Goal: Information Seeking & Learning: Learn about a topic

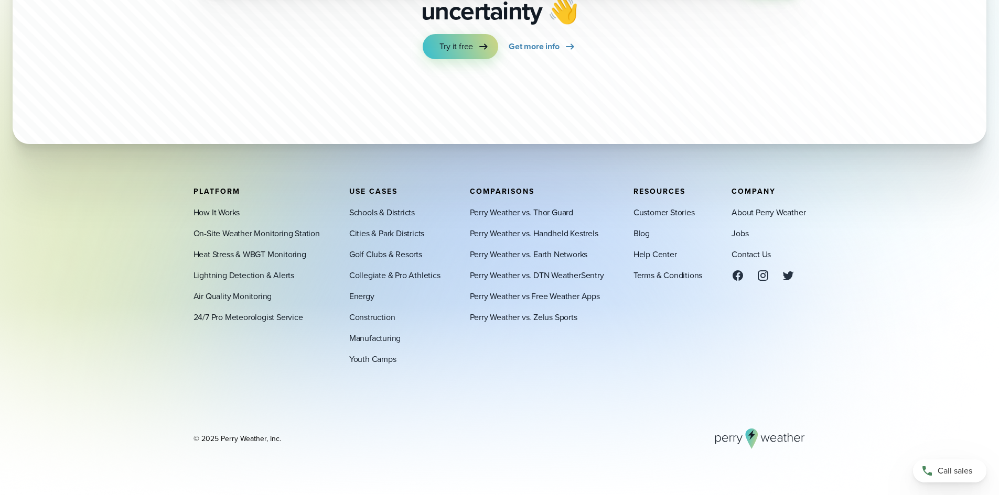
scroll to position [3762, 0]
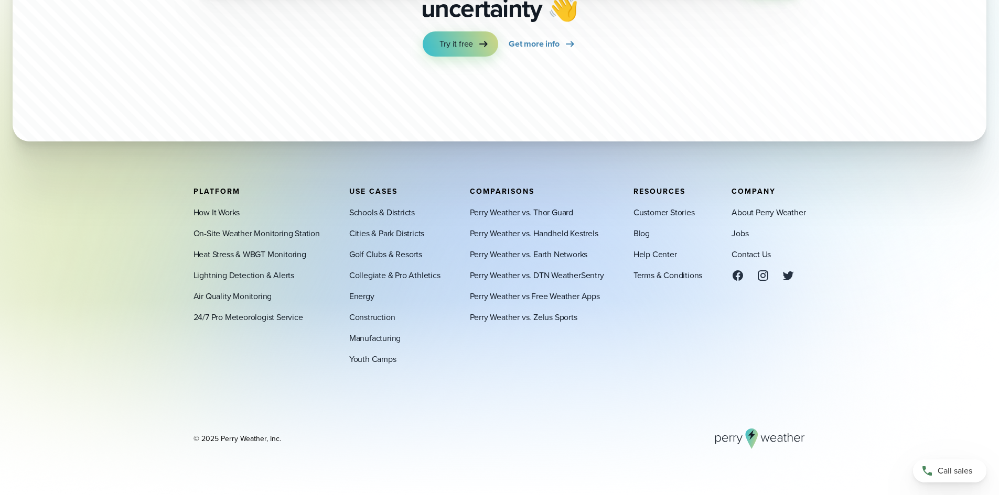
click at [758, 279] on icon at bounding box center [763, 275] width 13 height 13
